Goal: Information Seeking & Learning: Learn about a topic

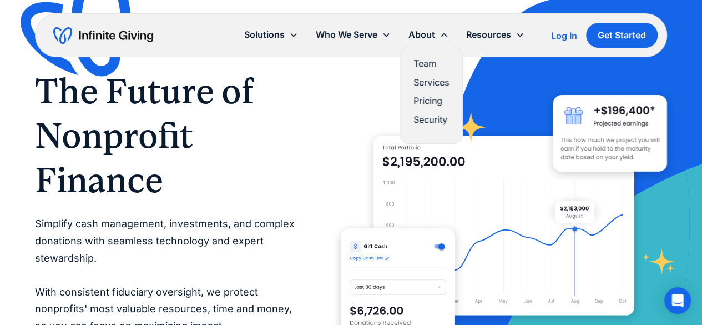
click at [417, 65] on link "Team" at bounding box center [431, 63] width 36 height 15
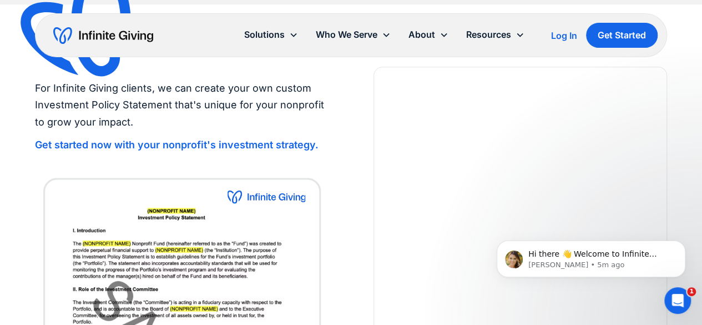
scroll to position [2453, 0]
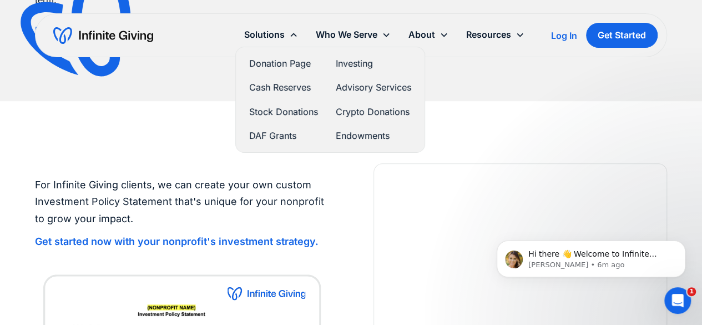
click at [266, 86] on link "Cash Reserves" at bounding box center [283, 87] width 69 height 15
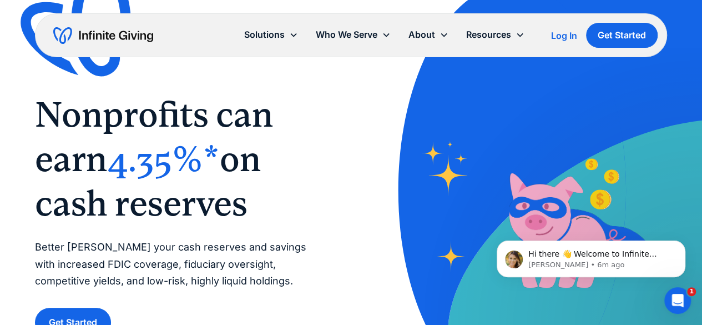
scroll to position [2, 0]
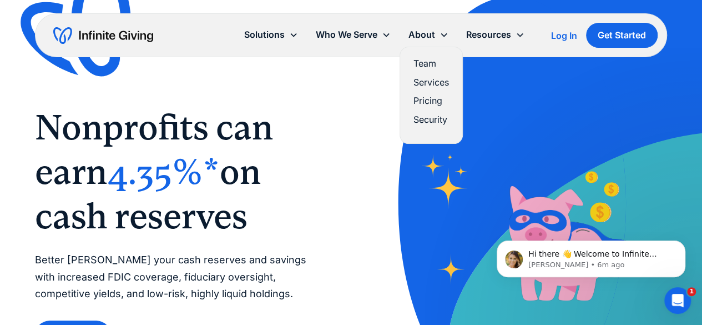
click at [420, 84] on link "Services" at bounding box center [431, 82] width 36 height 15
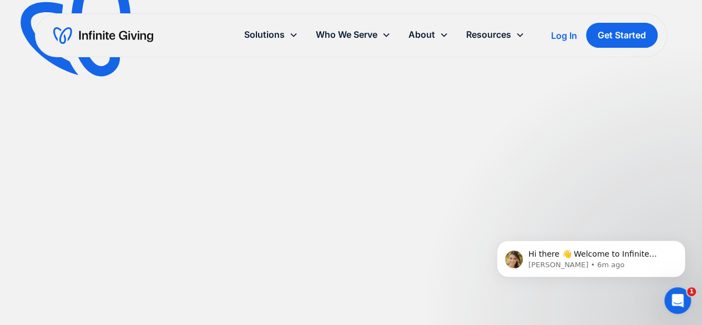
scroll to position [878, 0]
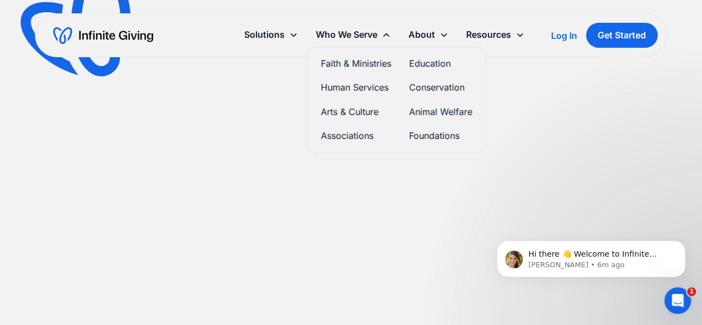
click at [342, 86] on link "Human Services" at bounding box center [356, 87] width 70 height 15
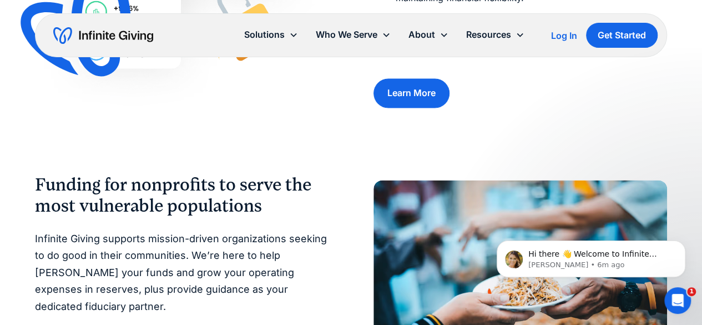
scroll to position [719, 0]
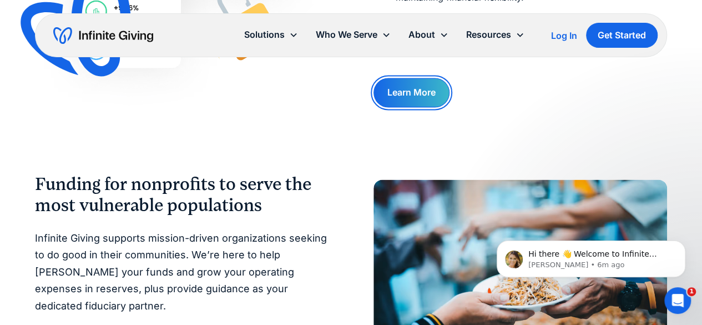
click at [429, 85] on link "Learn More" at bounding box center [411, 92] width 76 height 29
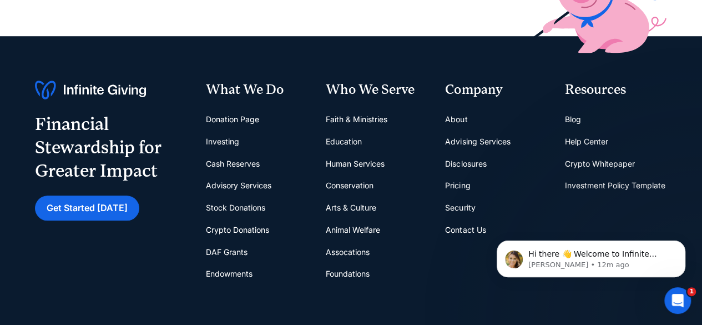
scroll to position [429, 0]
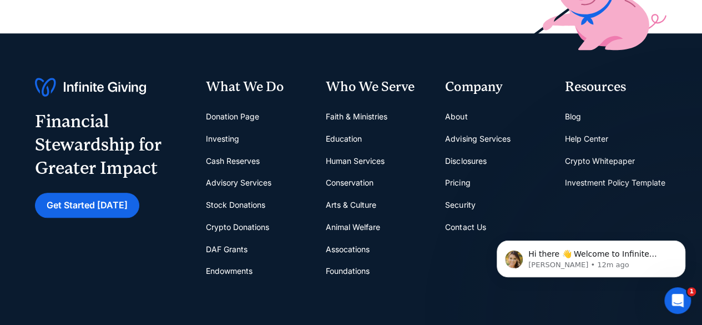
click at [450, 181] on link "Pricing" at bounding box center [457, 182] width 25 height 22
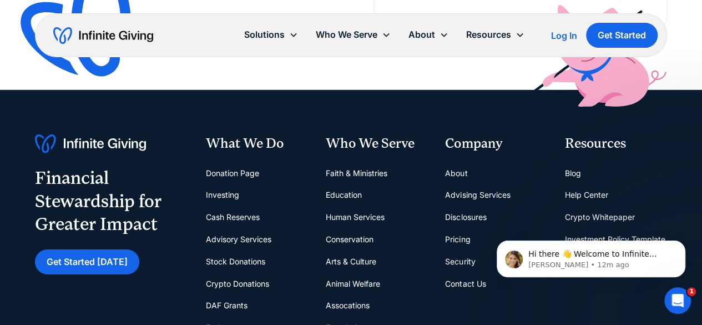
scroll to position [1608, 0]
